Goal: Find specific page/section: Find specific page/section

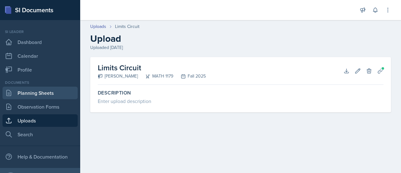
click at [40, 97] on link "Planning Sheets" at bounding box center [40, 92] width 75 height 13
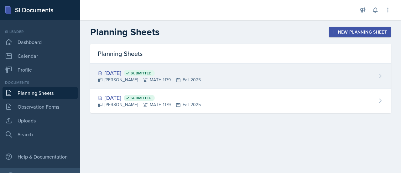
click at [213, 87] on div "[DATE] Submitted [PERSON_NAME] MATH 1179 Fall 2025" at bounding box center [240, 76] width 301 height 25
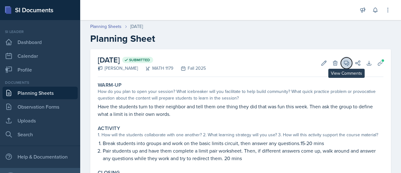
click at [345, 65] on button "View Comments" at bounding box center [346, 62] width 11 height 11
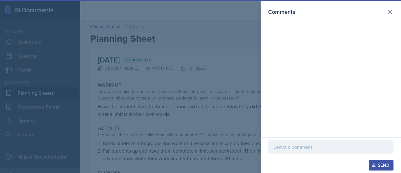
click at [244, 64] on div at bounding box center [200, 86] width 401 height 173
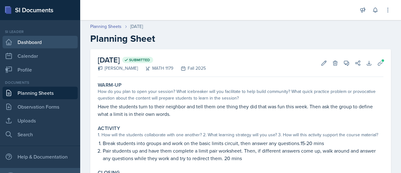
click at [34, 43] on link "Dashboard" at bounding box center [40, 42] width 75 height 13
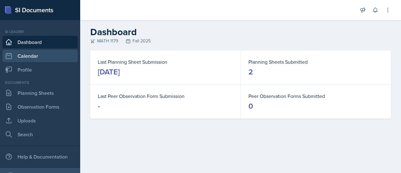
click at [26, 60] on link "Calendar" at bounding box center [40, 56] width 75 height 13
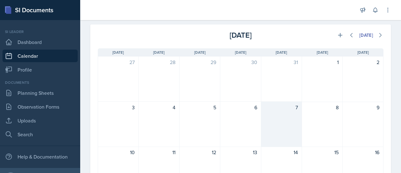
scroll to position [63, 0]
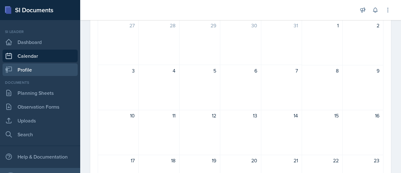
click at [42, 70] on link "Profile" at bounding box center [40, 69] width 75 height 13
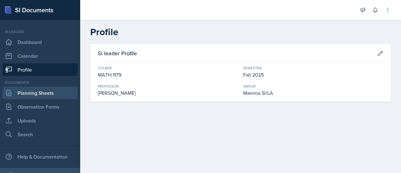
click at [43, 92] on link "Planning Sheets" at bounding box center [40, 92] width 75 height 13
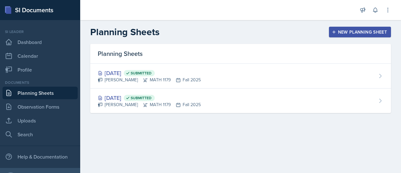
click at [191, 78] on div "[PERSON_NAME] MATH 1179 Fall 2025" at bounding box center [149, 79] width 103 height 7
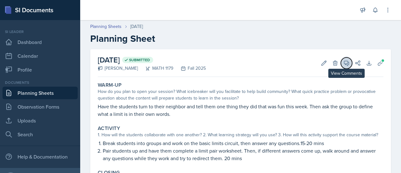
click at [347, 62] on span at bounding box center [348, 60] width 3 height 3
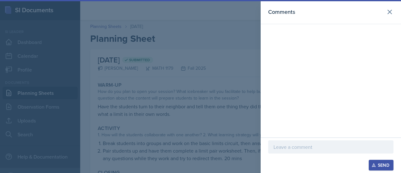
click at [153, 62] on div at bounding box center [200, 86] width 401 height 173
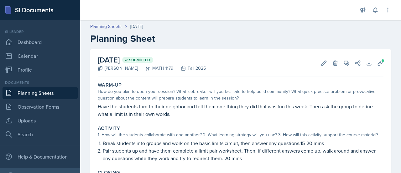
click at [39, 94] on link "Planning Sheets" at bounding box center [40, 92] width 75 height 13
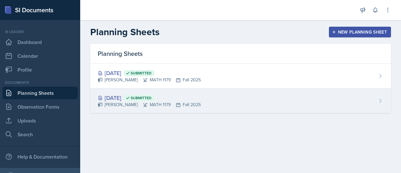
click at [304, 104] on div "[DATE] Submitted [PERSON_NAME] MATH 1179 Fall 2025" at bounding box center [240, 100] width 301 height 24
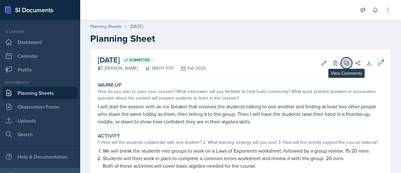
click at [343, 63] on icon at bounding box center [346, 63] width 6 height 6
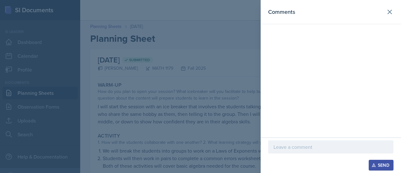
click at [145, 55] on div at bounding box center [200, 86] width 401 height 173
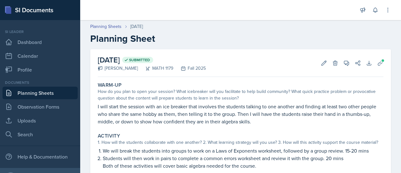
click at [146, 55] on h2 "[DATE] Submitted" at bounding box center [152, 59] width 108 height 11
